Goal: Navigation & Orientation: Locate item on page

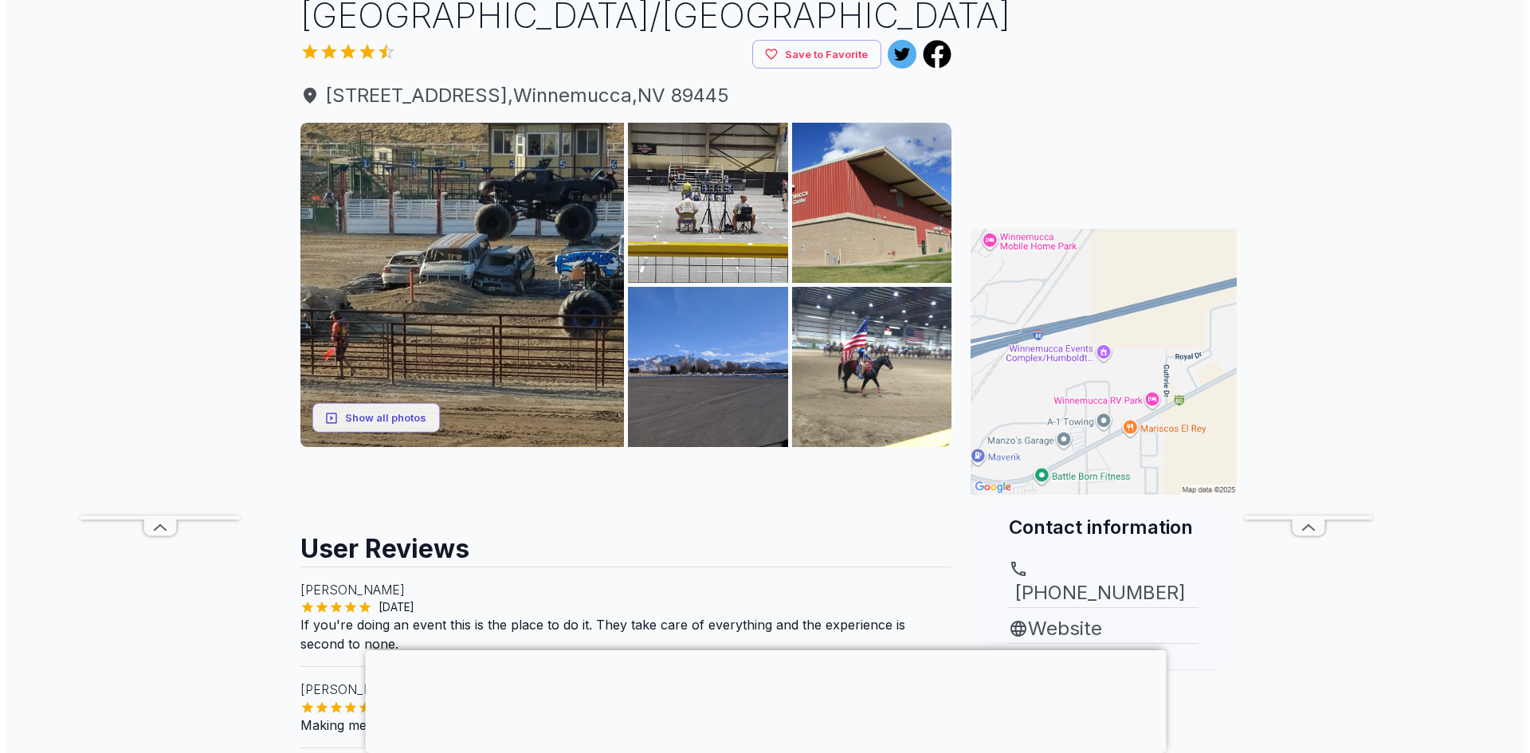
scroll to position [159, 0]
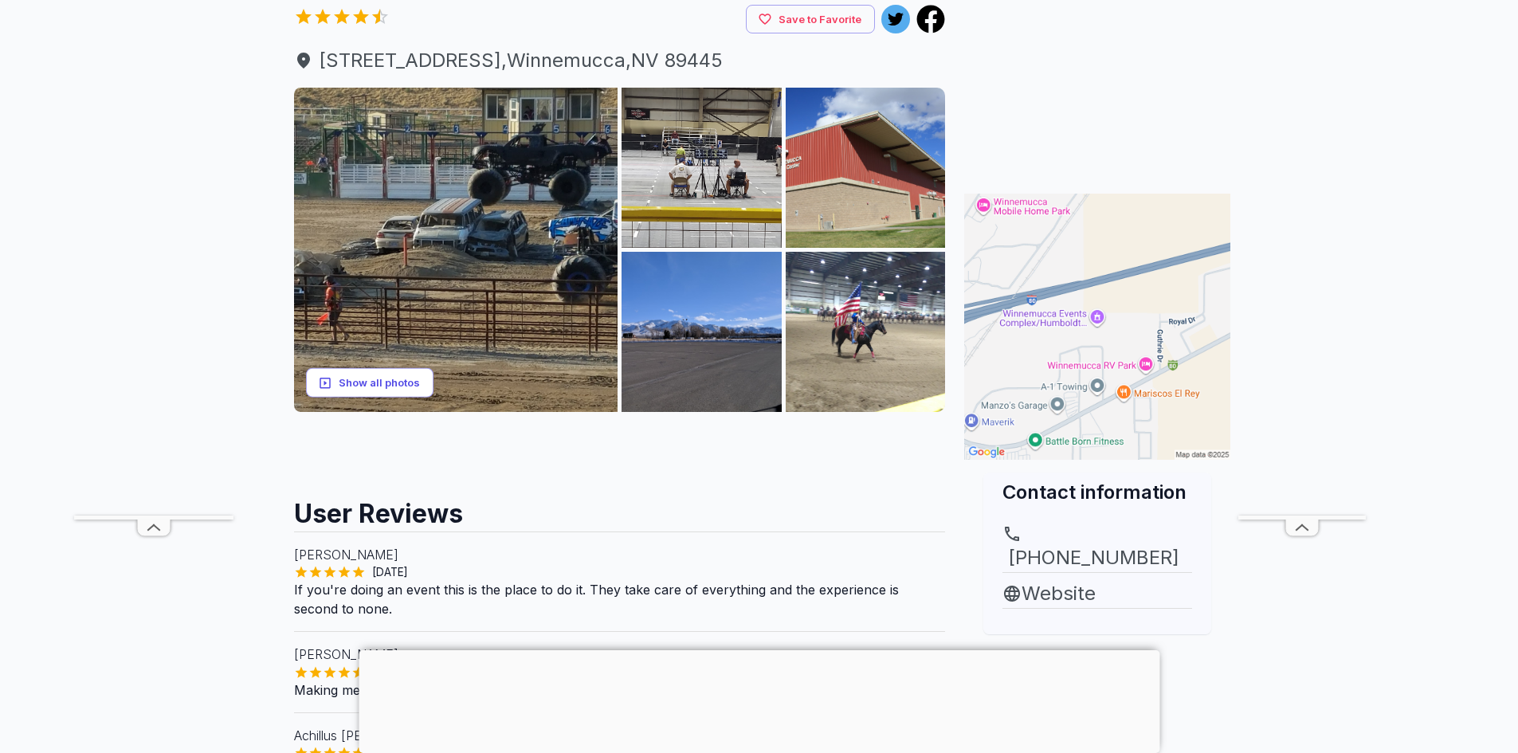
click at [418, 398] on button "Show all photos" at bounding box center [369, 382] width 127 height 29
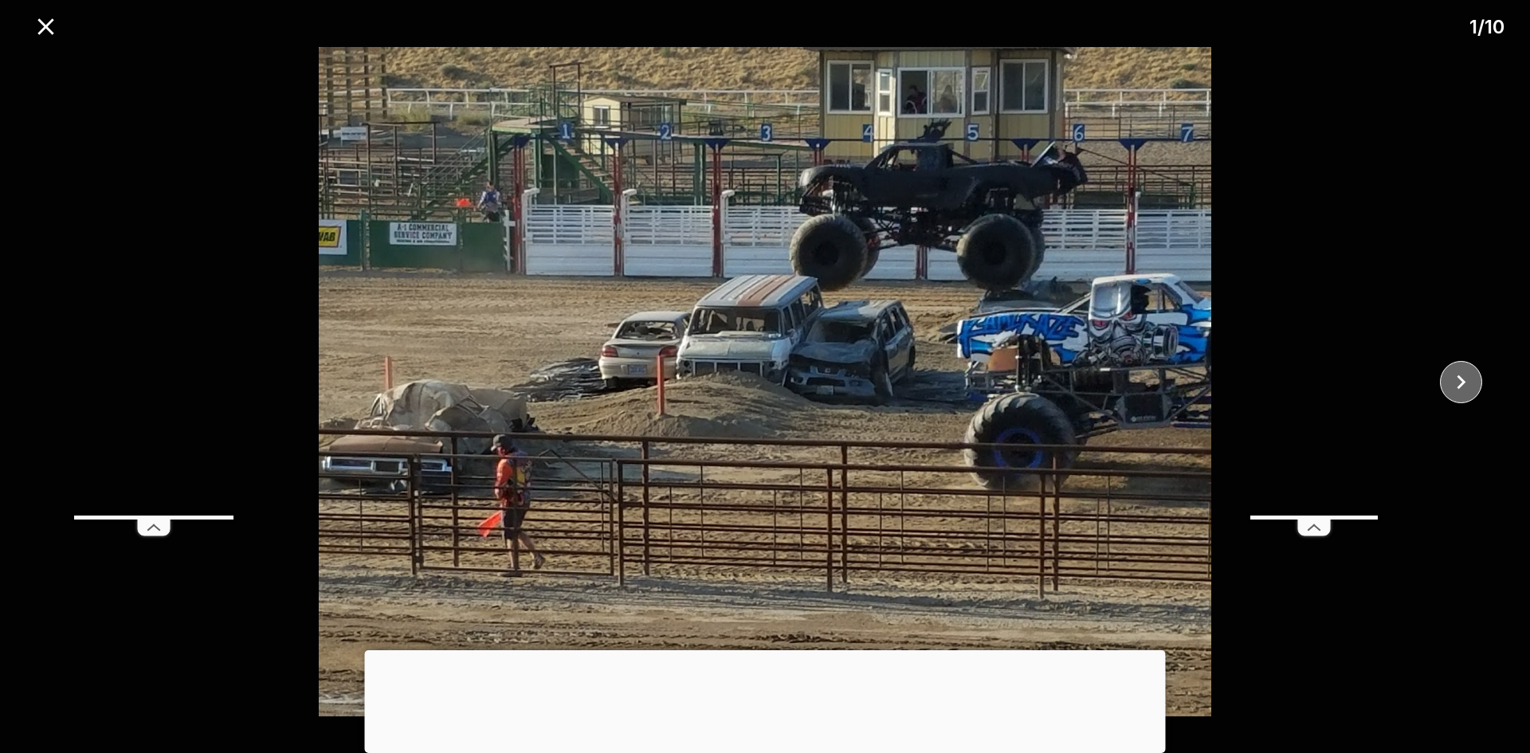
click at [1452, 381] on icon "close" at bounding box center [1461, 382] width 28 height 28
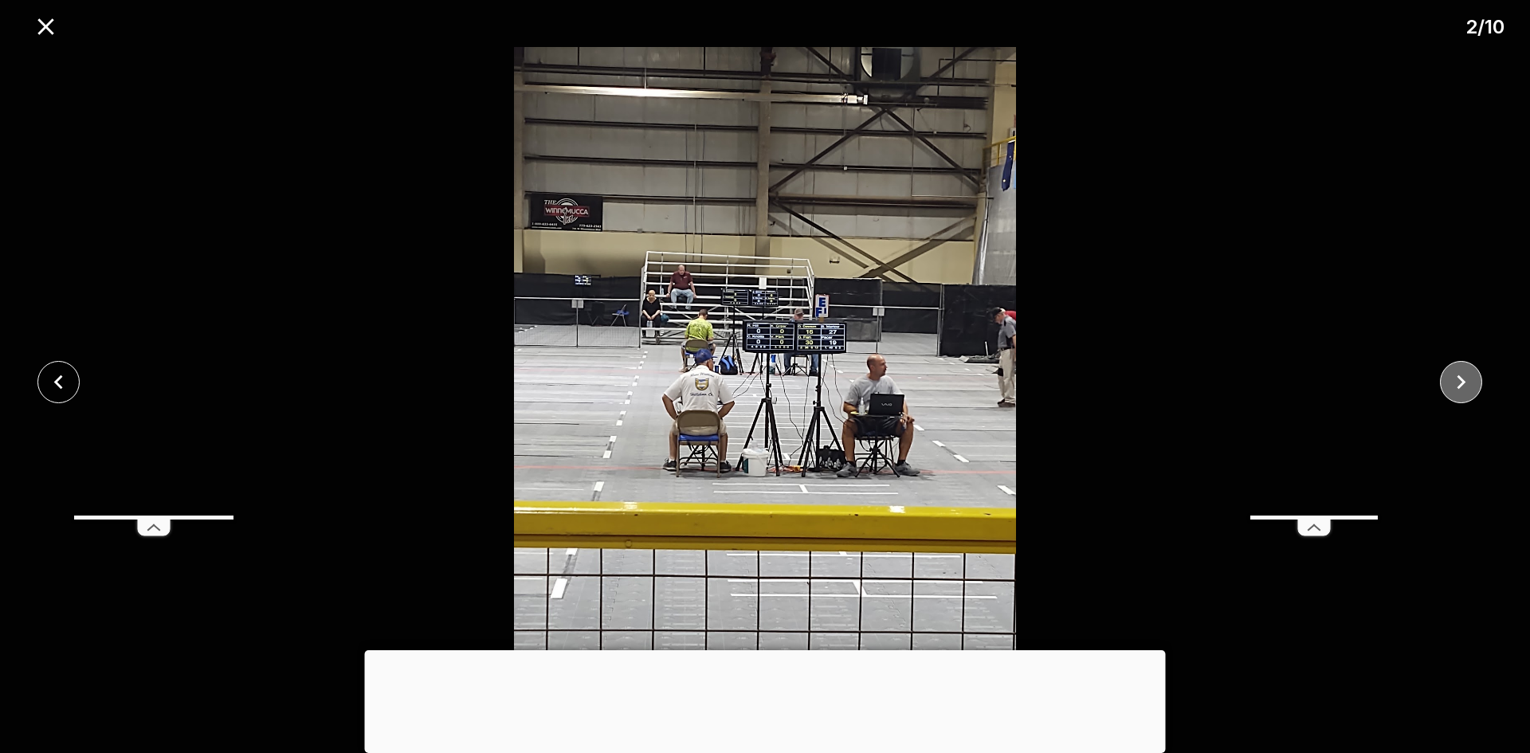
click at [1452, 381] on icon "close" at bounding box center [1461, 382] width 28 height 28
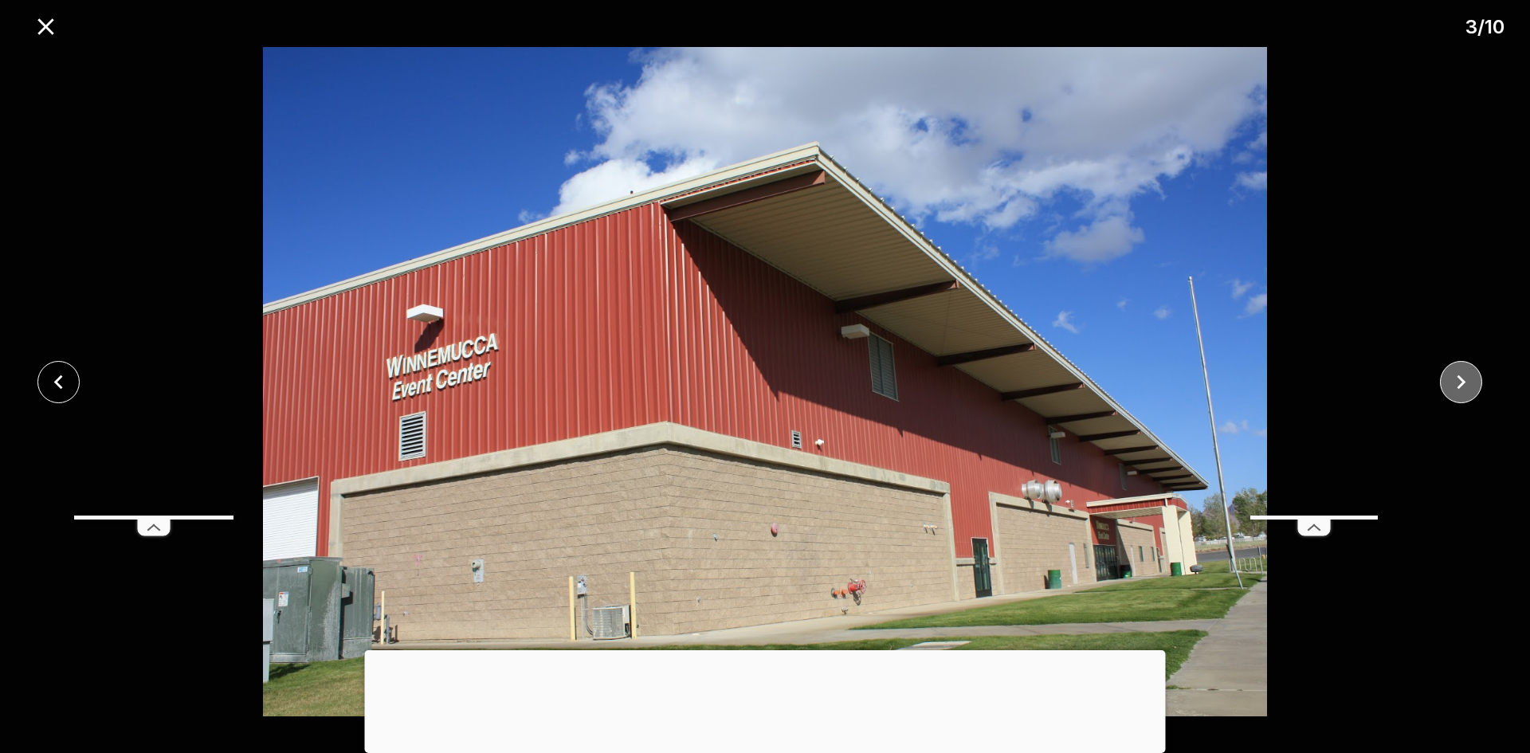
click at [1452, 381] on icon "close" at bounding box center [1461, 382] width 28 height 28
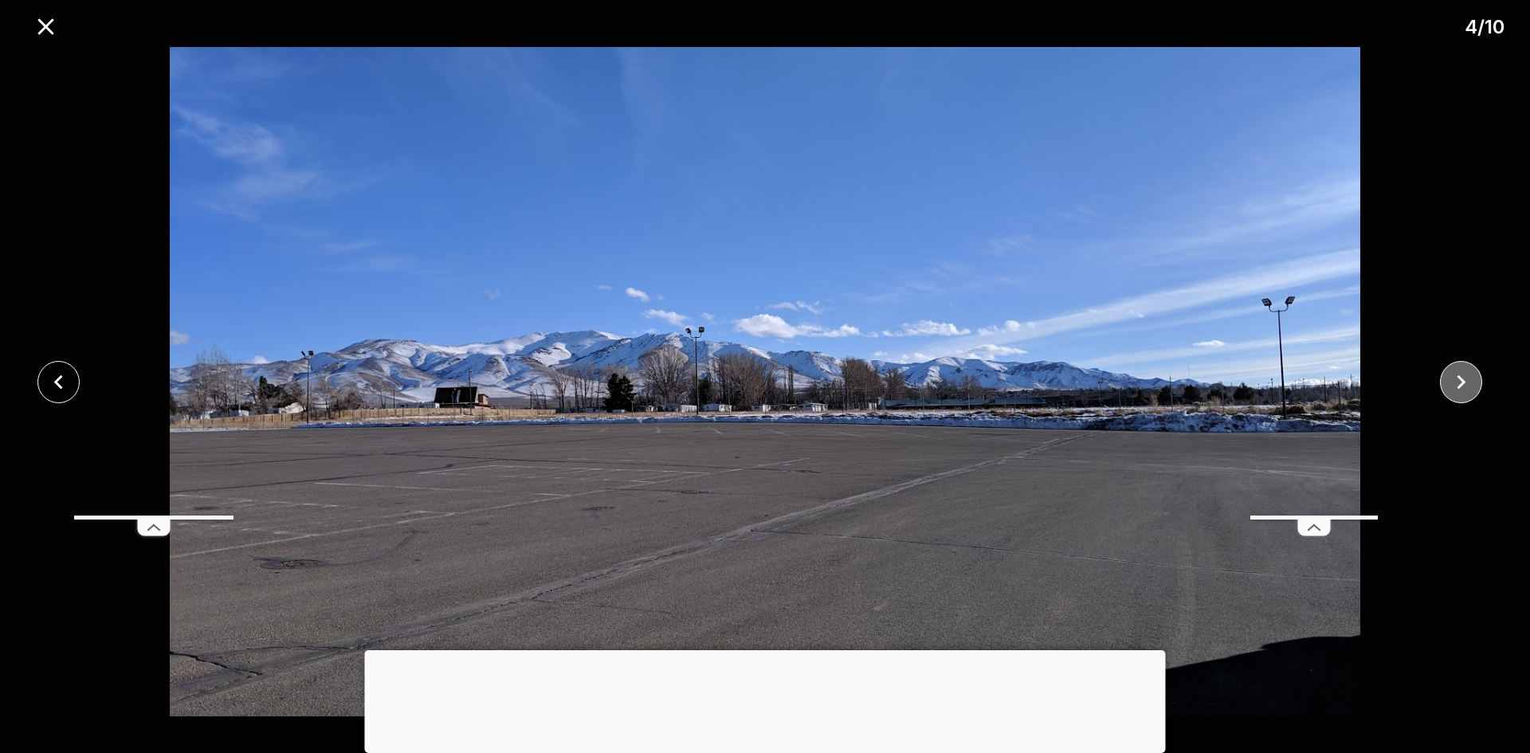
click at [1452, 381] on icon "close" at bounding box center [1461, 382] width 28 height 28
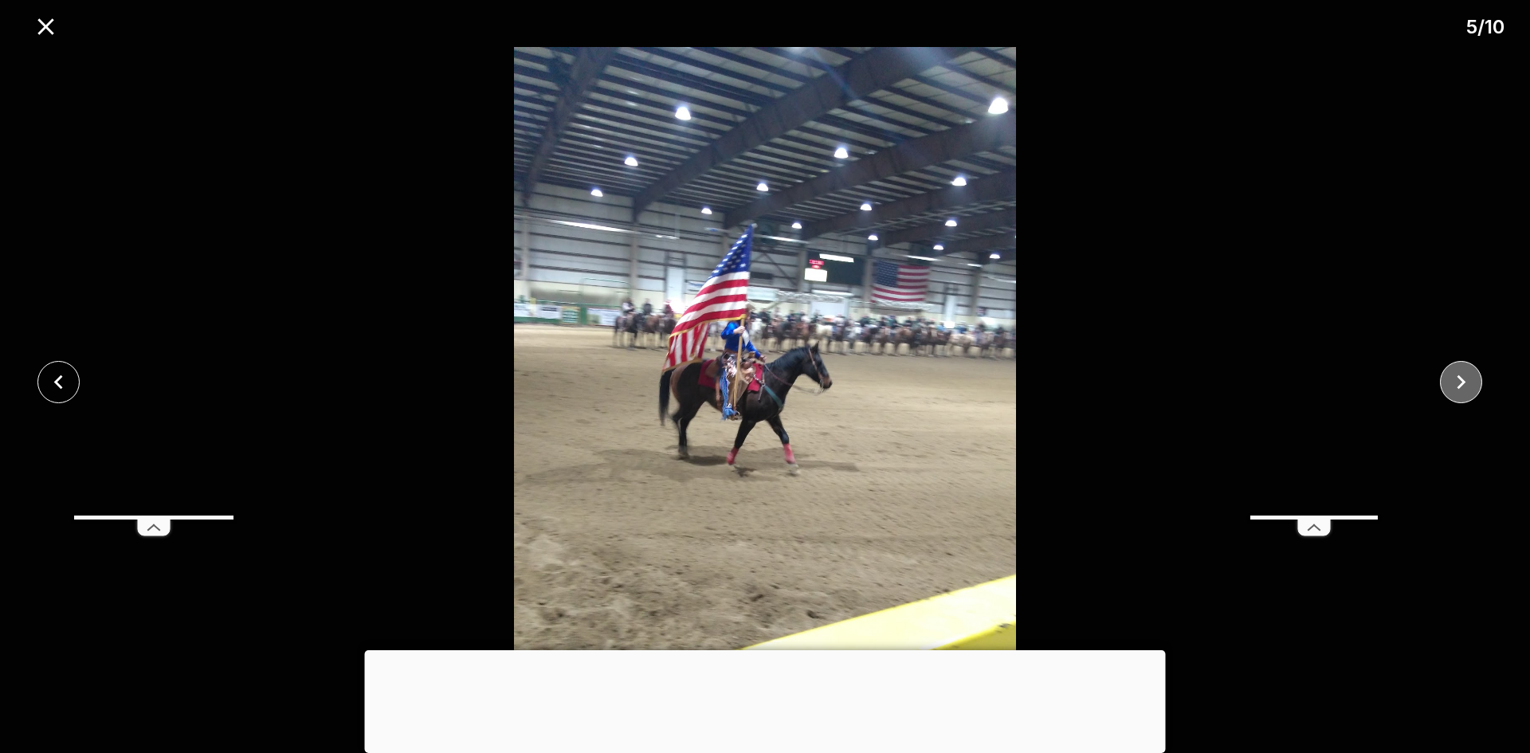
click at [1452, 381] on icon "close" at bounding box center [1461, 382] width 28 height 28
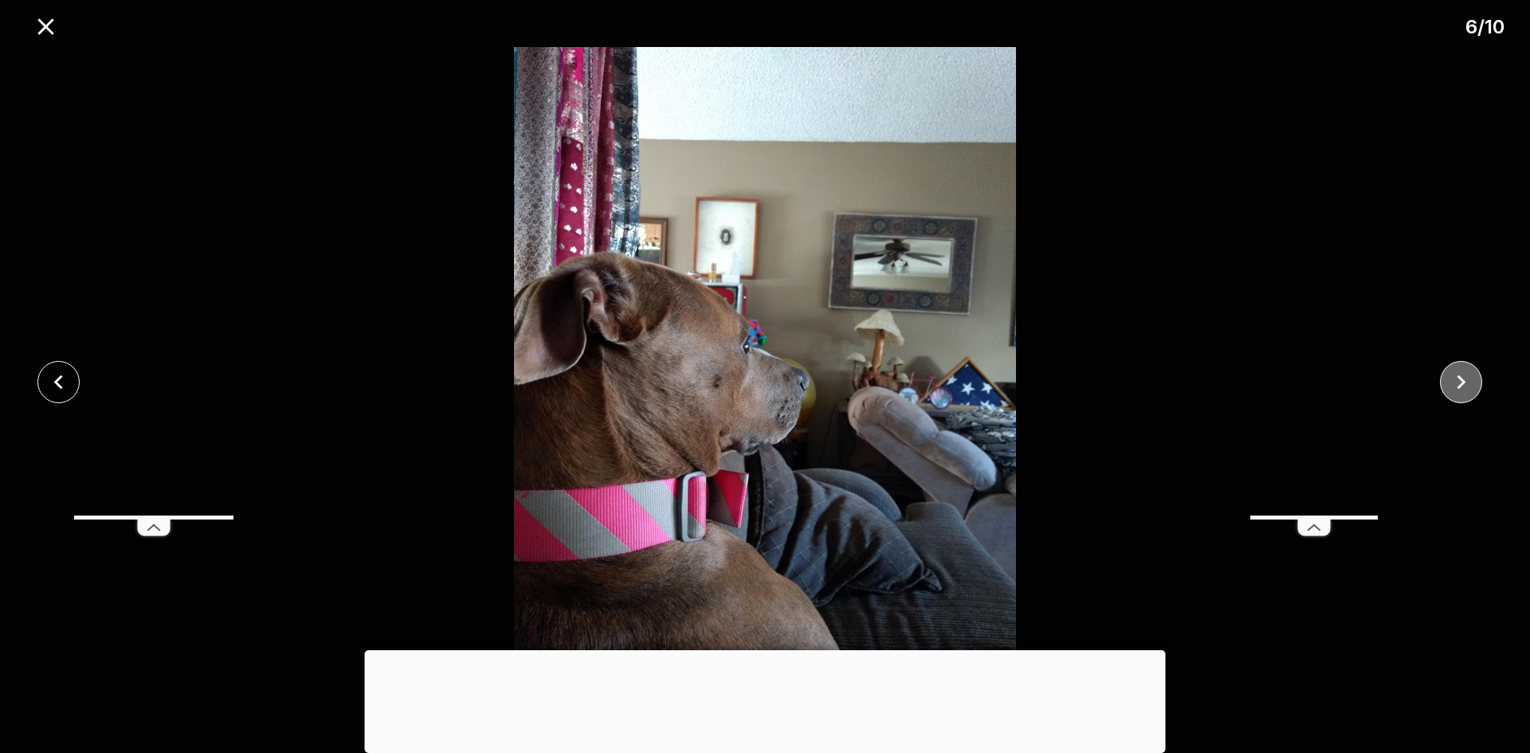
click at [1452, 381] on icon "close" at bounding box center [1461, 382] width 28 height 28
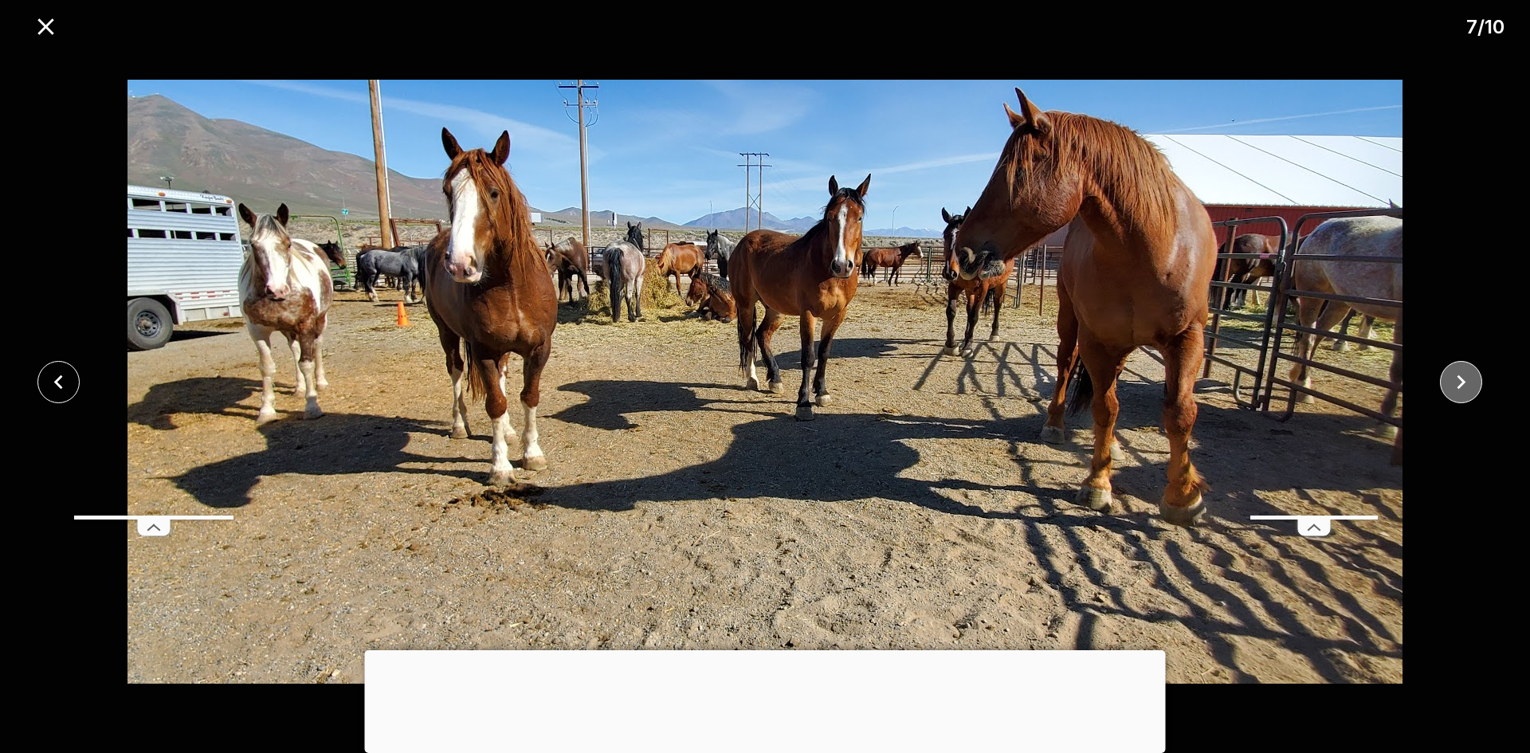
click at [1452, 381] on icon "close" at bounding box center [1461, 382] width 28 height 28
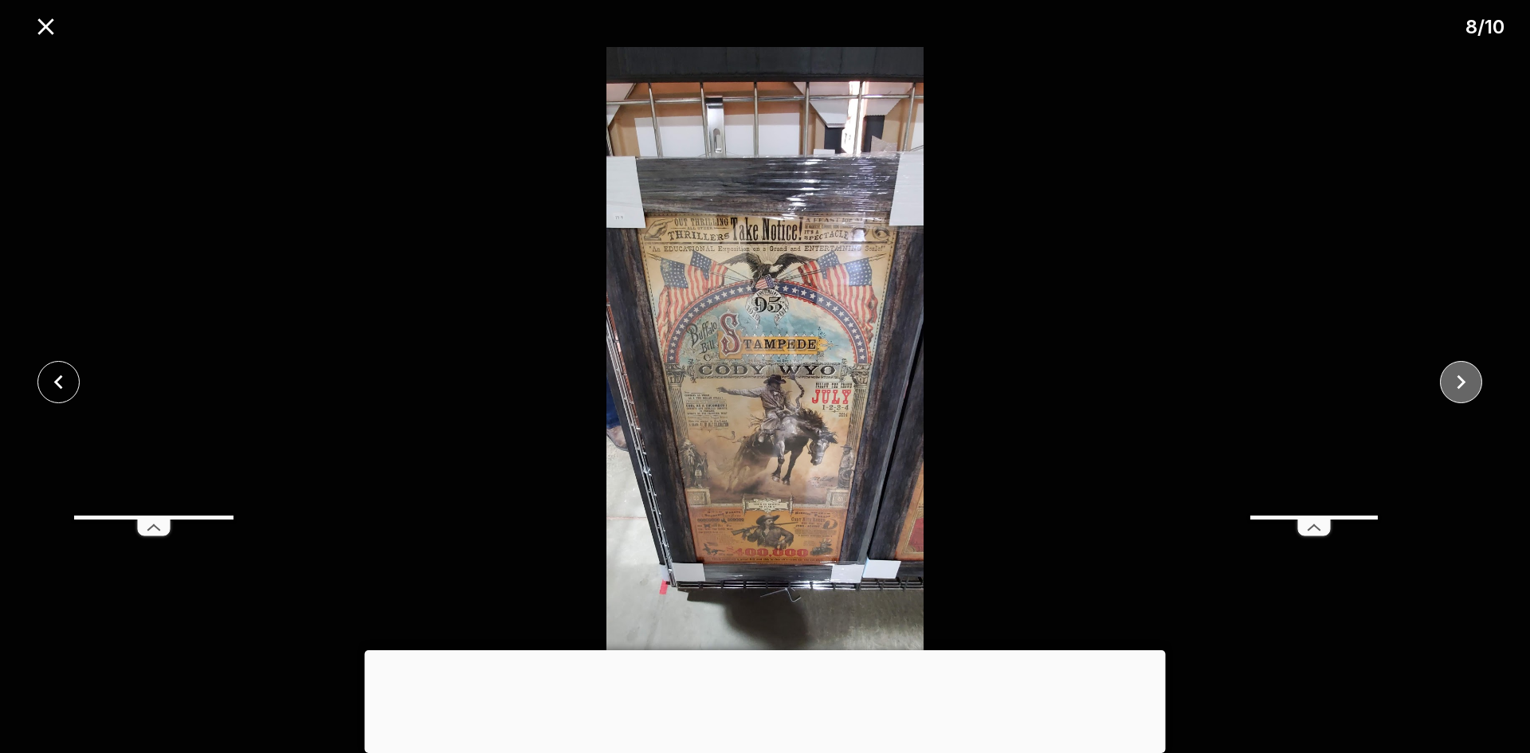
click at [1452, 381] on icon "close" at bounding box center [1461, 382] width 28 height 28
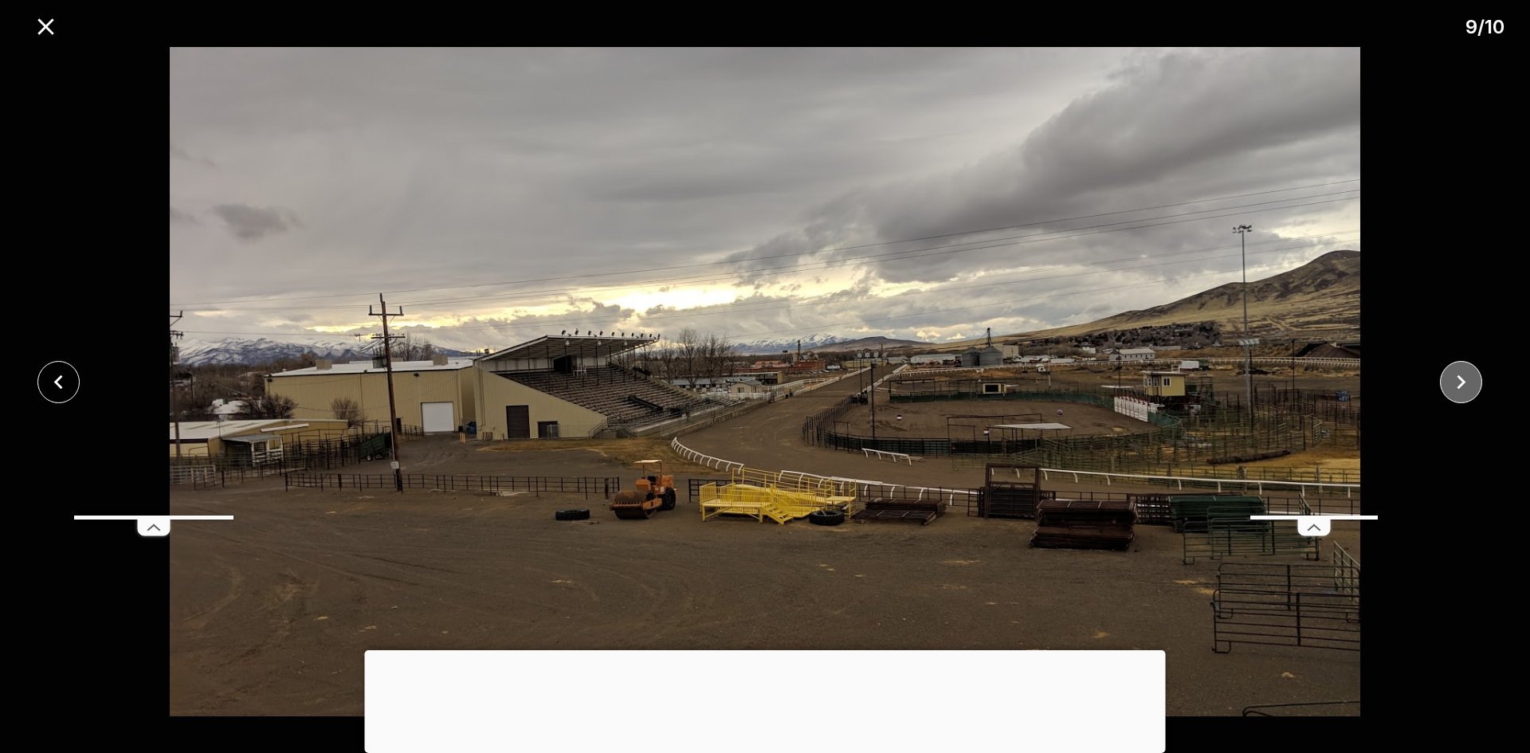
click at [1452, 381] on icon "close" at bounding box center [1461, 382] width 28 height 28
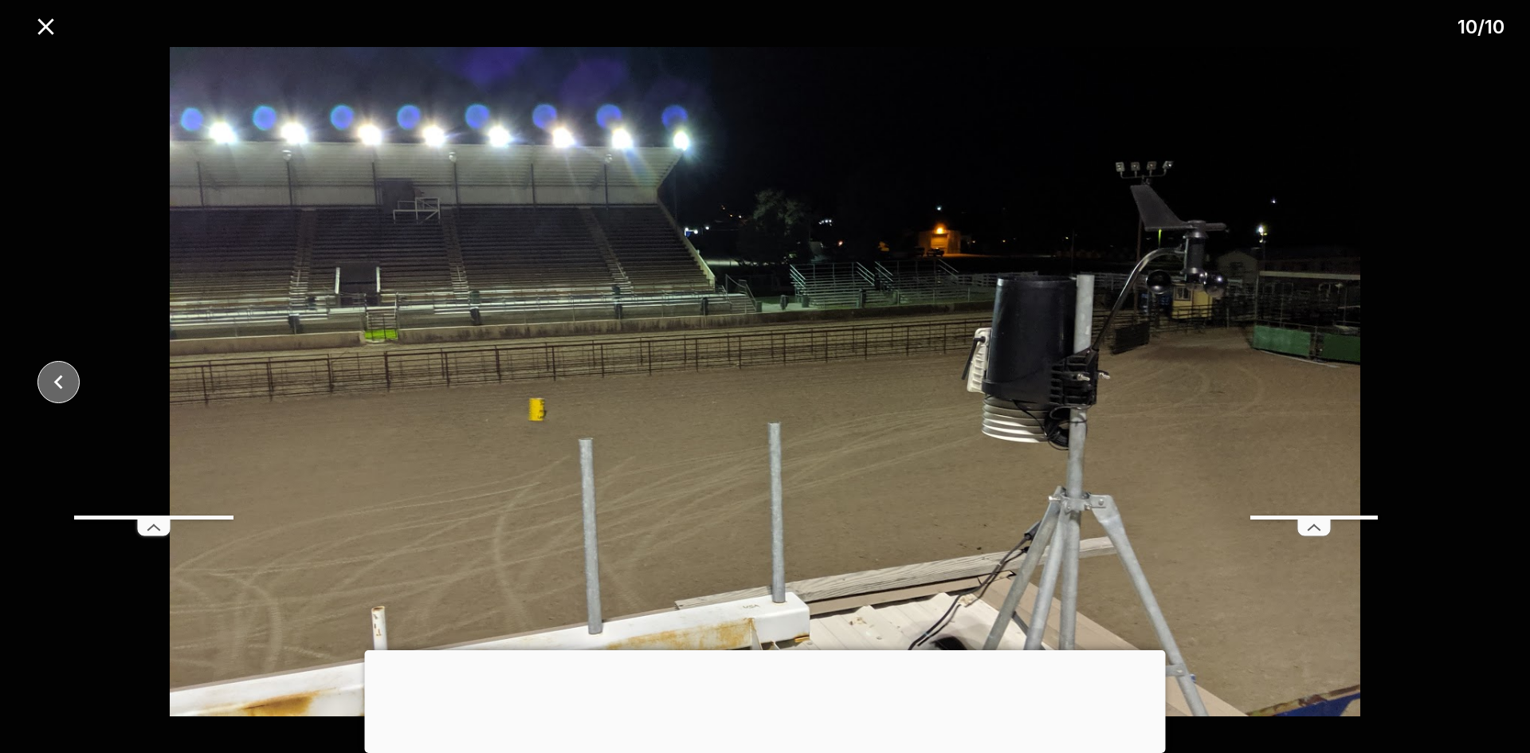
click at [53, 378] on icon "close" at bounding box center [59, 382] width 28 height 28
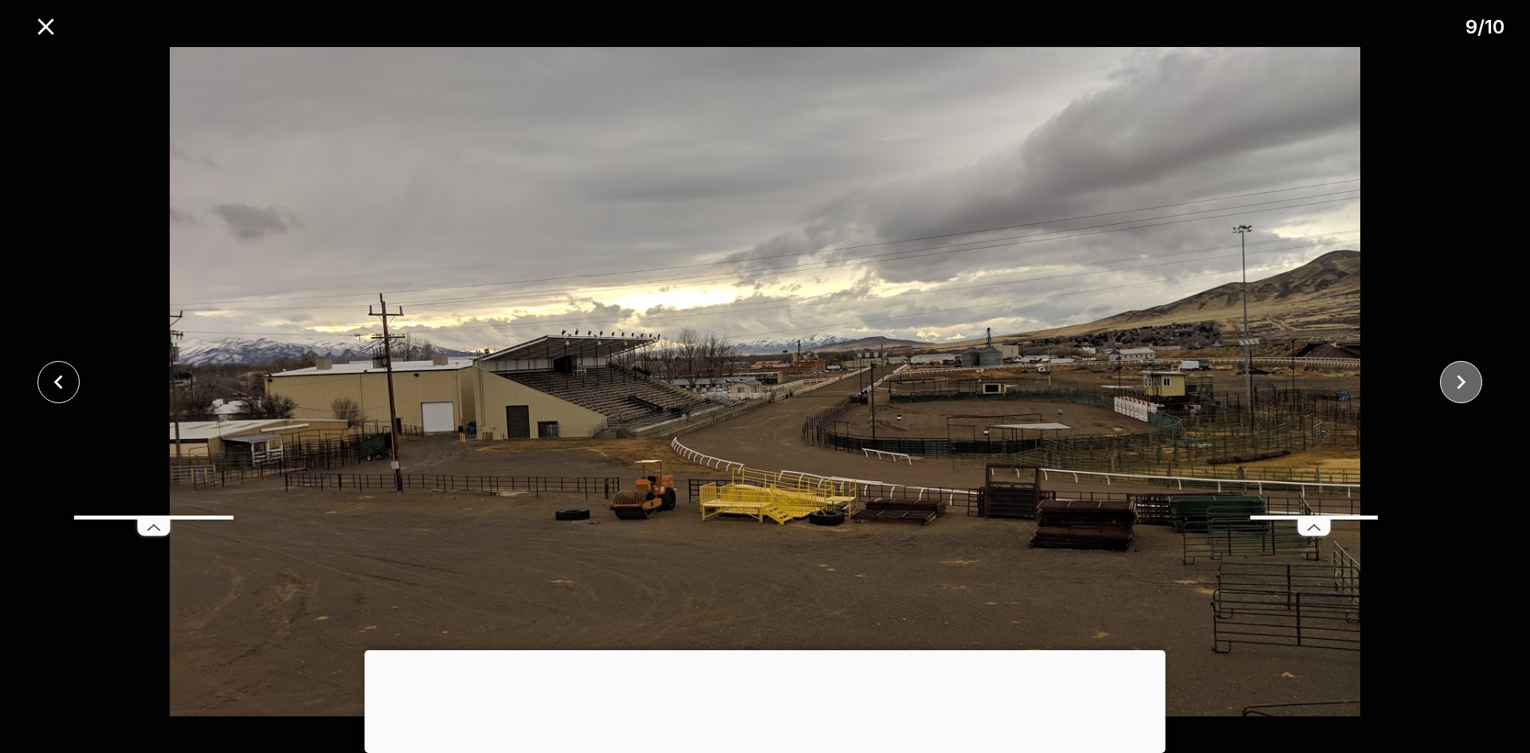
click at [1461, 374] on icon "close" at bounding box center [1461, 382] width 28 height 28
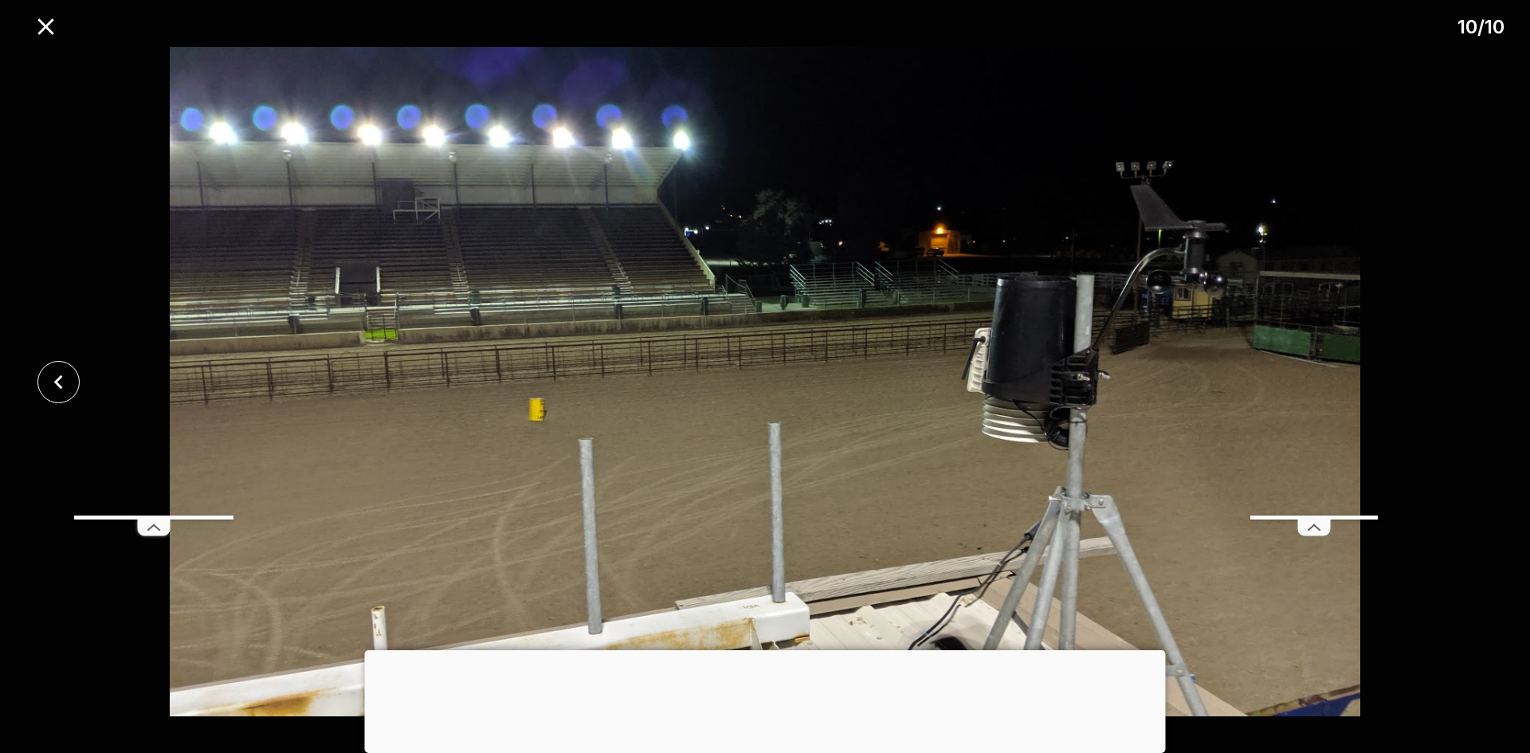
click at [1461, 374] on div at bounding box center [765, 381] width 1530 height 669
